Goal: Navigation & Orientation: Find specific page/section

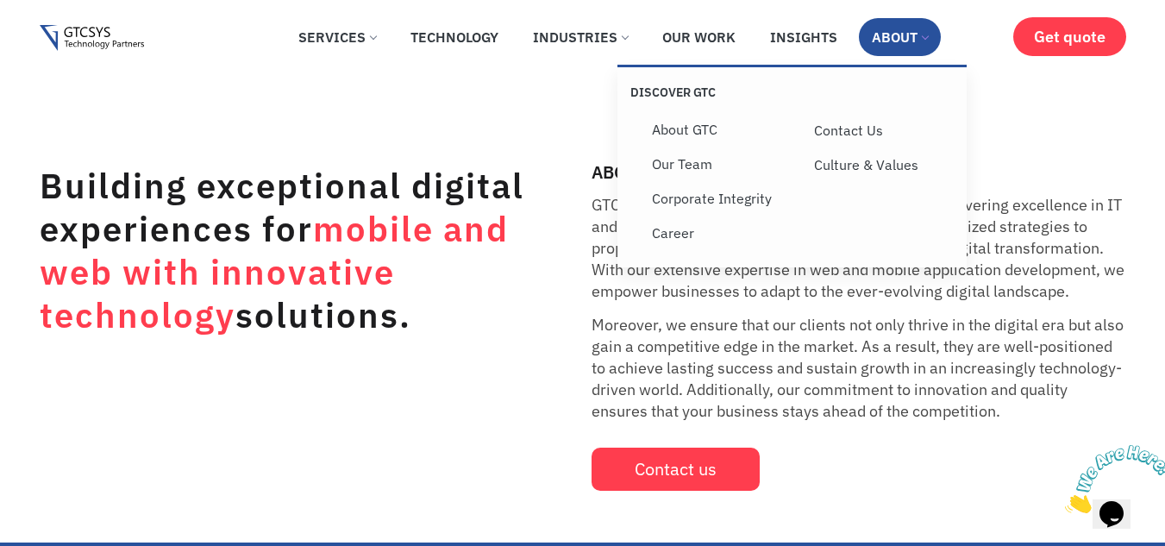
drag, startPoint x: 676, startPoint y: 126, endPoint x: 538, endPoint y: 120, distance: 138.0
click at [675, 126] on link "About GTC" at bounding box center [720, 129] width 162 height 34
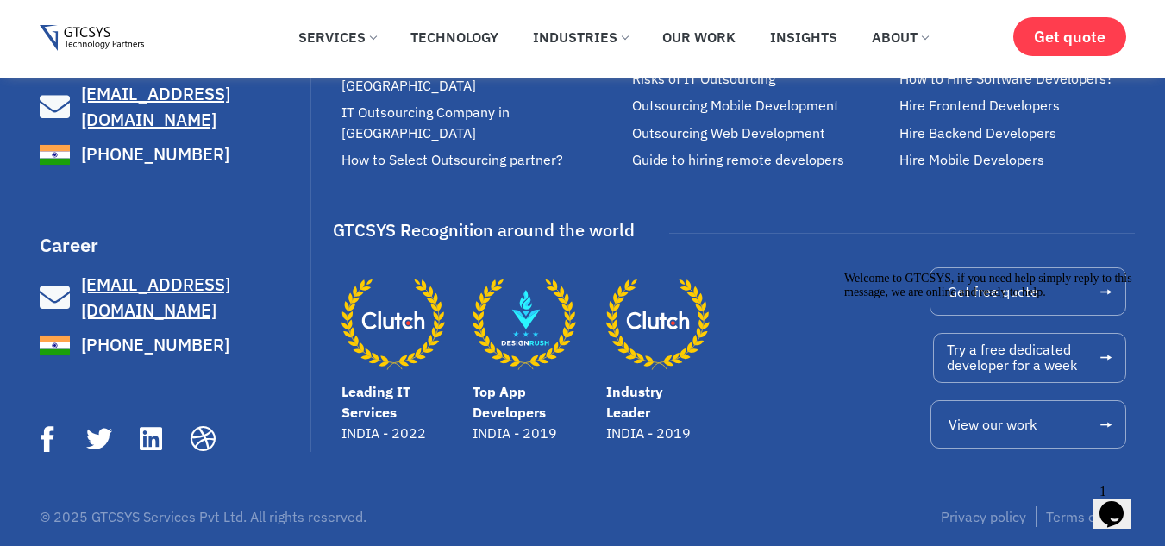
scroll to position [5446, 0]
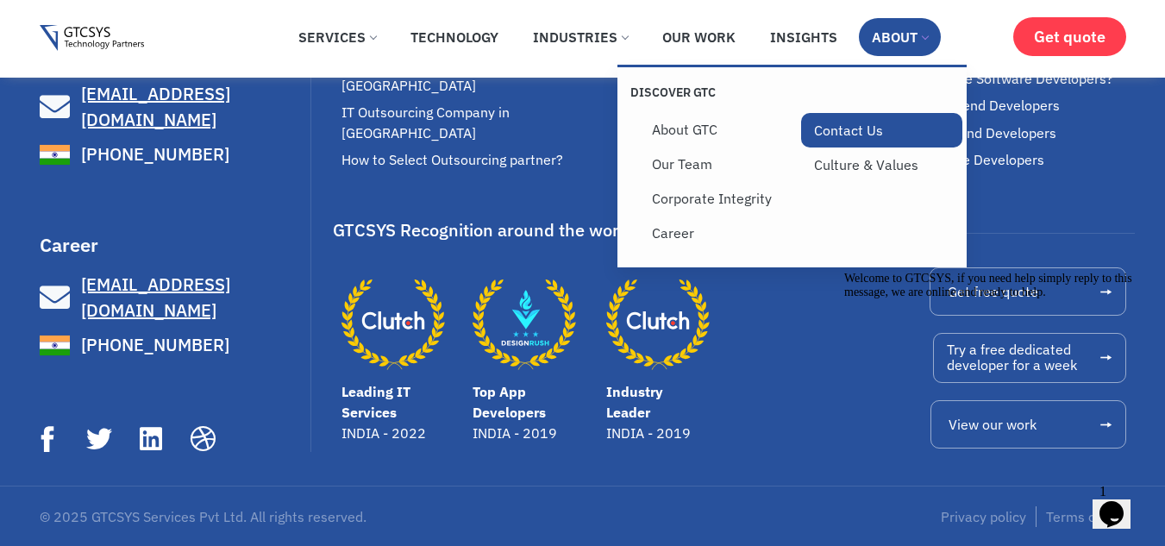
click at [842, 127] on link "Contact Us" at bounding box center [882, 130] width 162 height 34
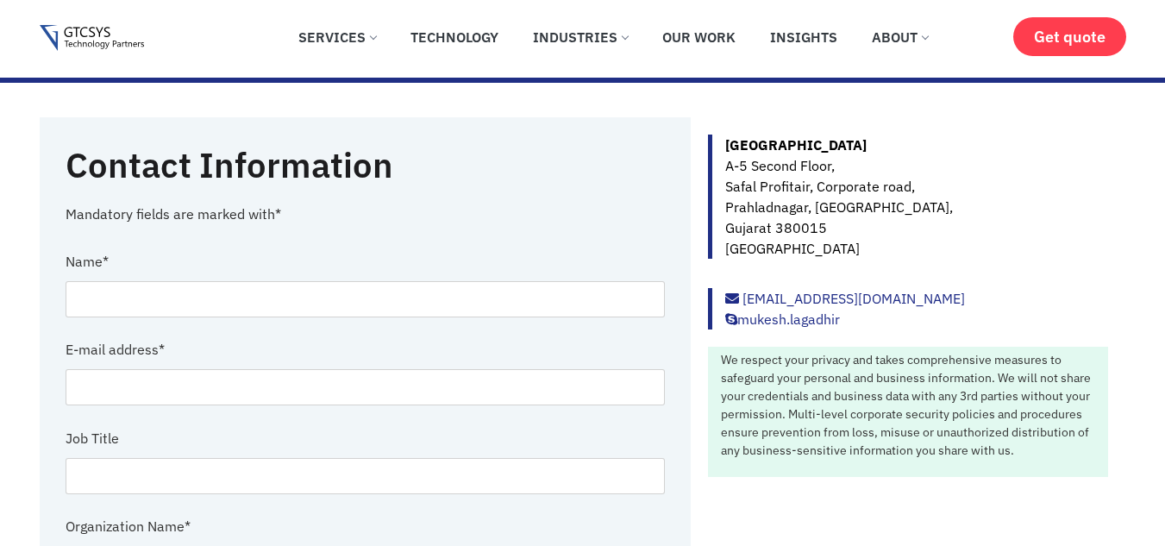
scroll to position [259, 0]
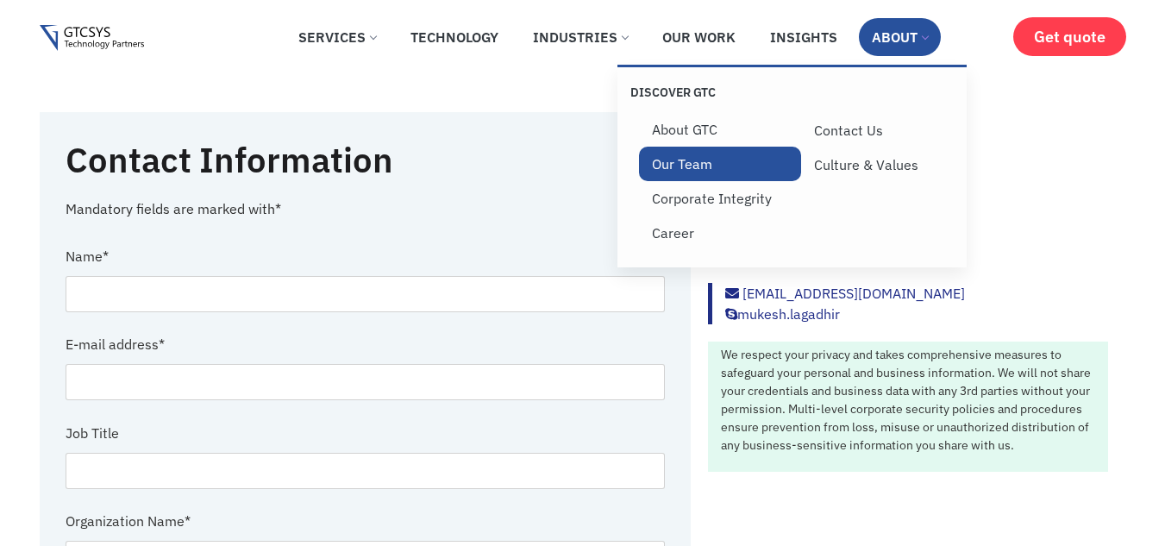
click at [690, 159] on link "Our Team" at bounding box center [720, 164] width 162 height 34
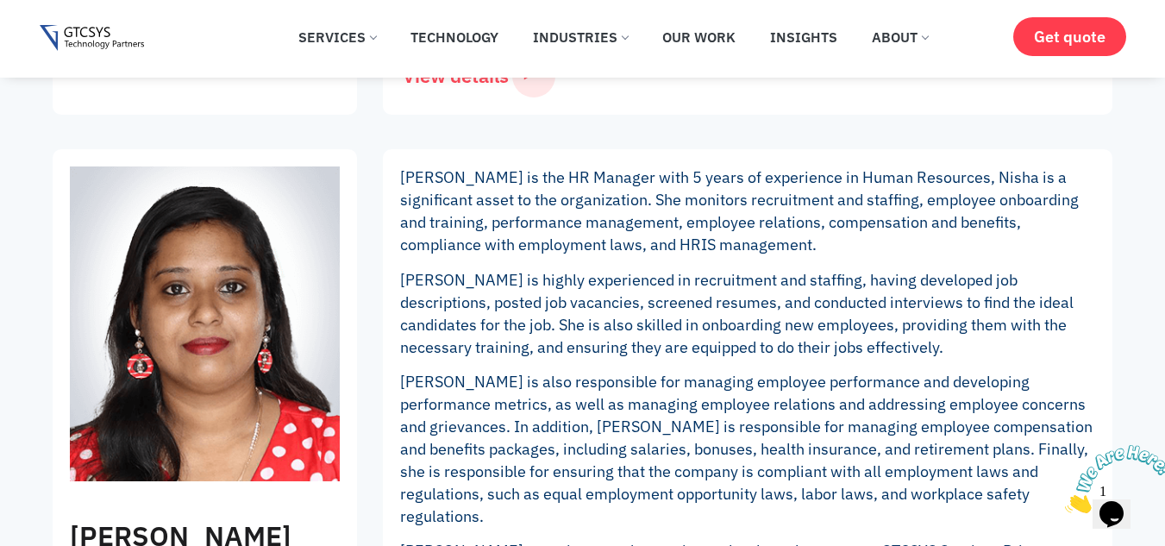
scroll to position [3534, 0]
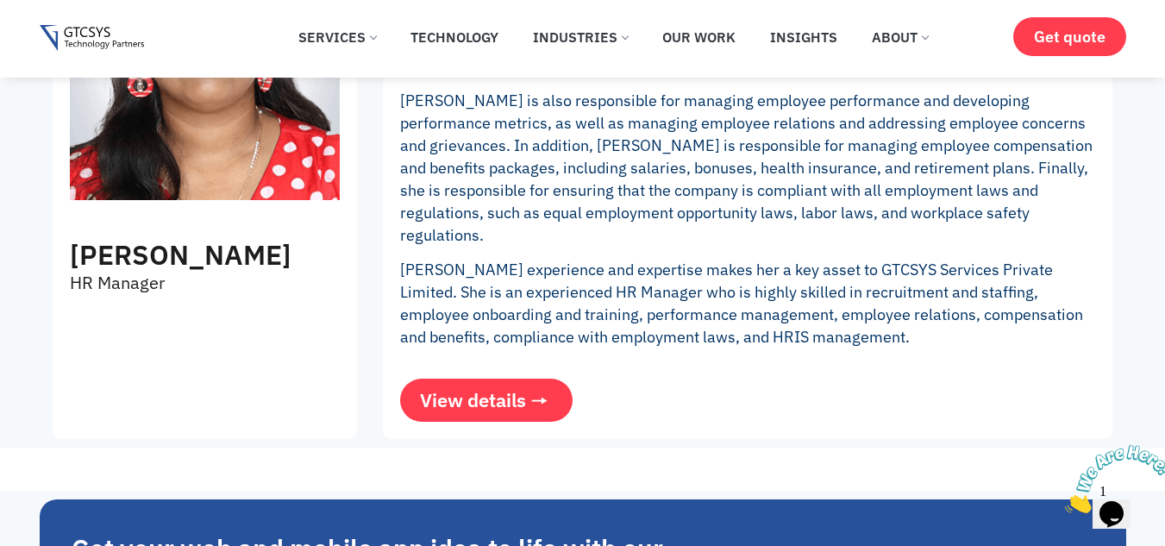
click at [428, 390] on span "View details" at bounding box center [473, 399] width 106 height 19
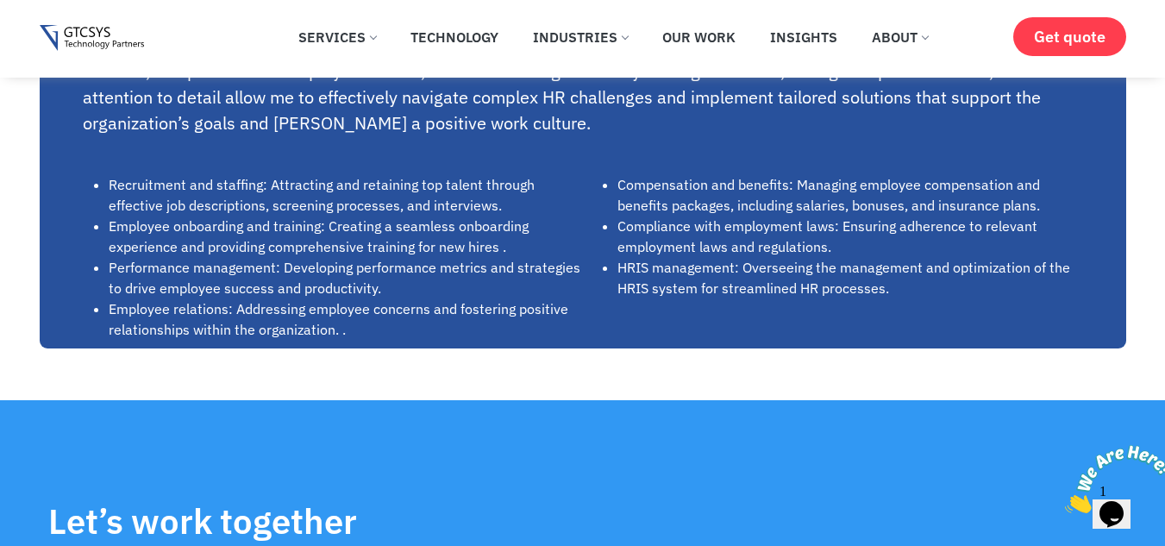
scroll to position [1652, 0]
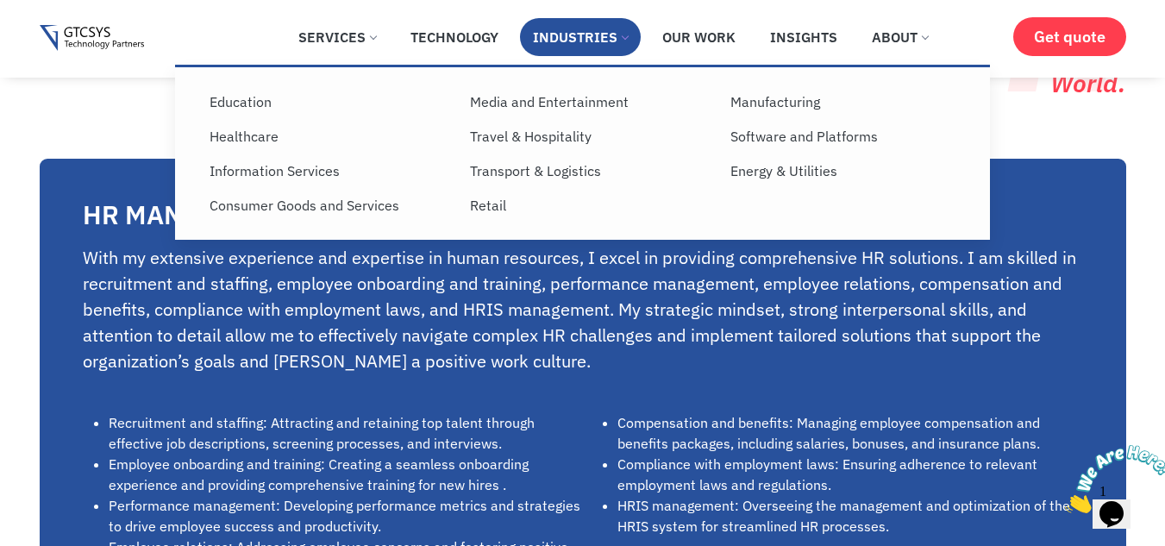
click at [240, 130] on link "Healthcare" at bounding box center [327, 136] width 260 height 34
